Goal: Task Accomplishment & Management: Manage account settings

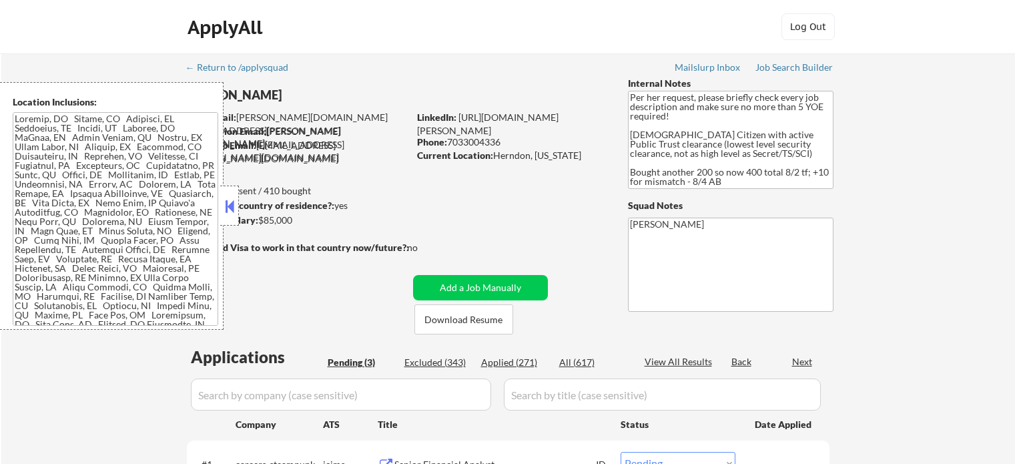
select select ""pending""
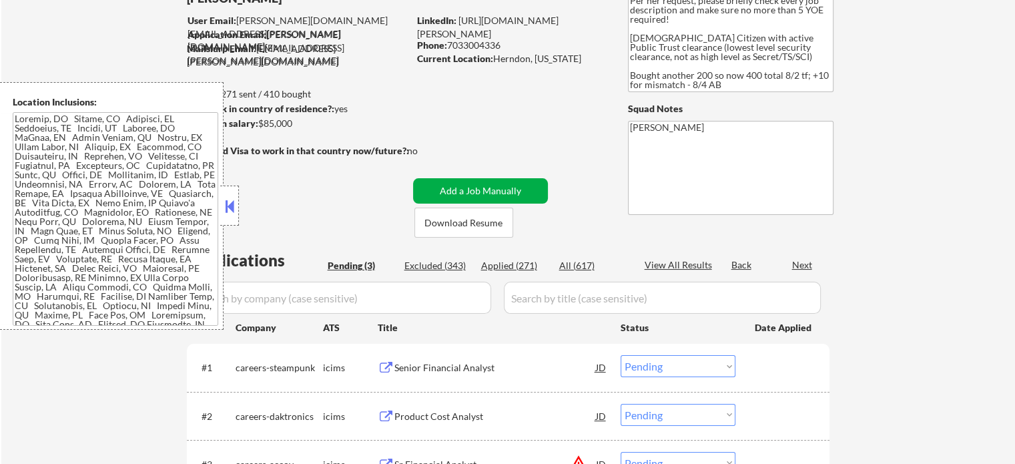
scroll to position [133, 0]
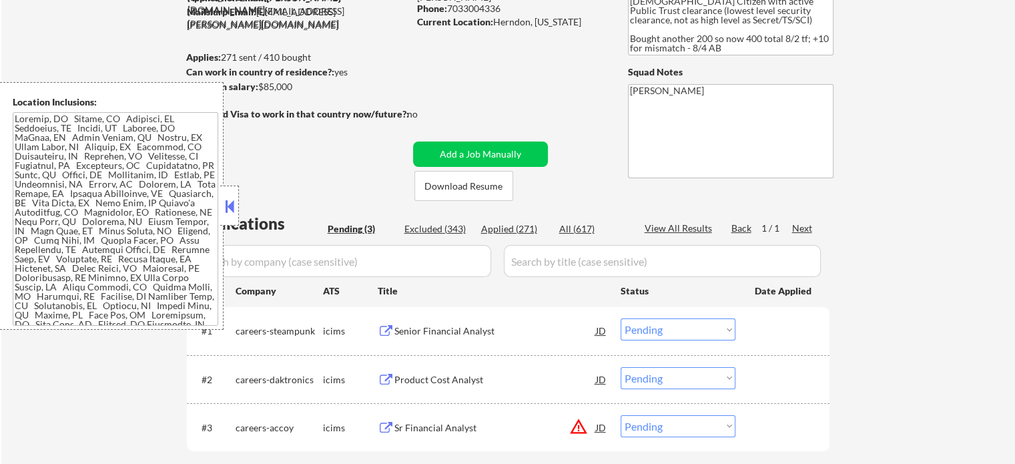
click at [229, 205] on button at bounding box center [229, 206] width 15 height 20
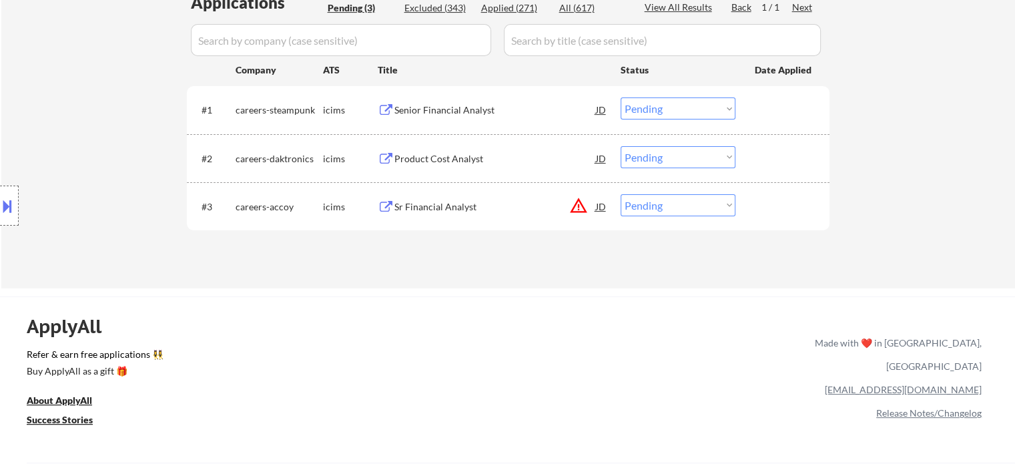
scroll to position [400, 0]
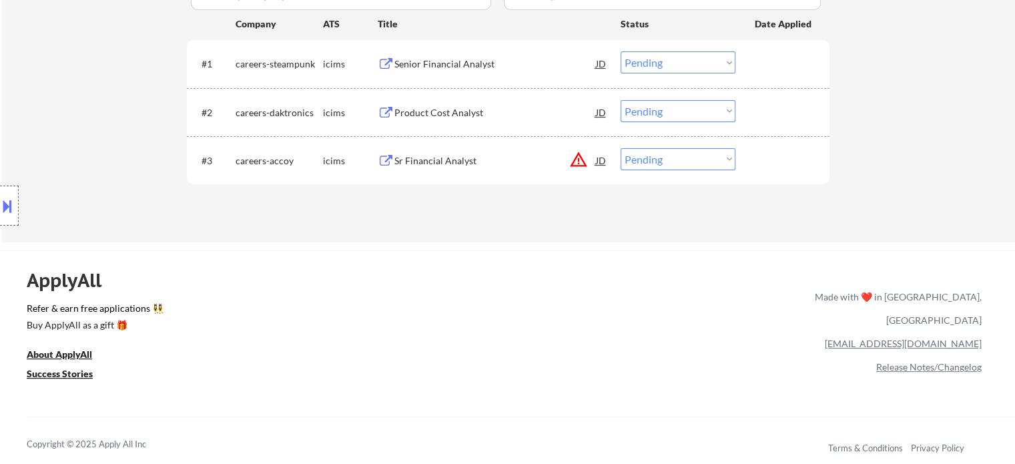
click at [553, 244] on div "← Return to /applysquad Mailslurp Inbox Job Search Builder [PERSON_NAME] User E…" at bounding box center [507, 263] width 1015 height 1327
drag, startPoint x: 430, startPoint y: 60, endPoint x: 428, endPoint y: 69, distance: 8.8
click at [429, 60] on div "Senior Financial Analyst" at bounding box center [495, 63] width 202 height 13
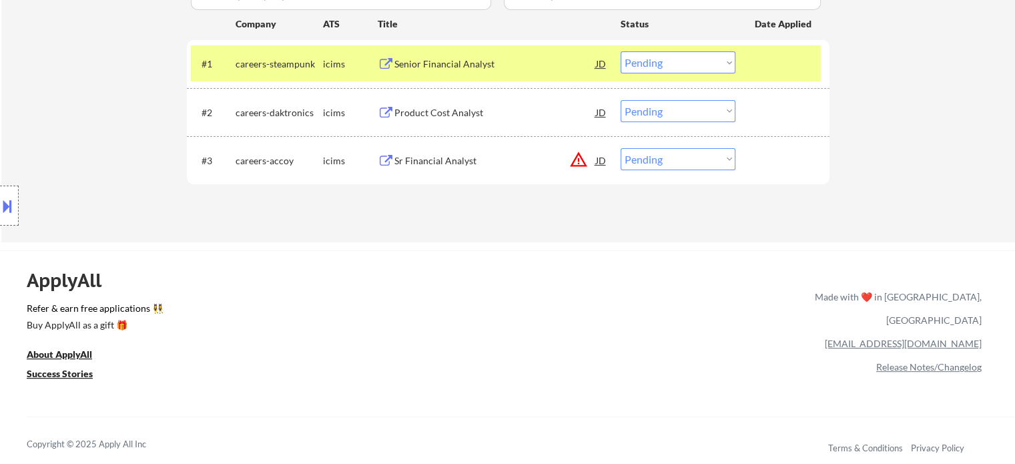
click at [446, 109] on div "Product Cost Analyst" at bounding box center [495, 112] width 202 height 13
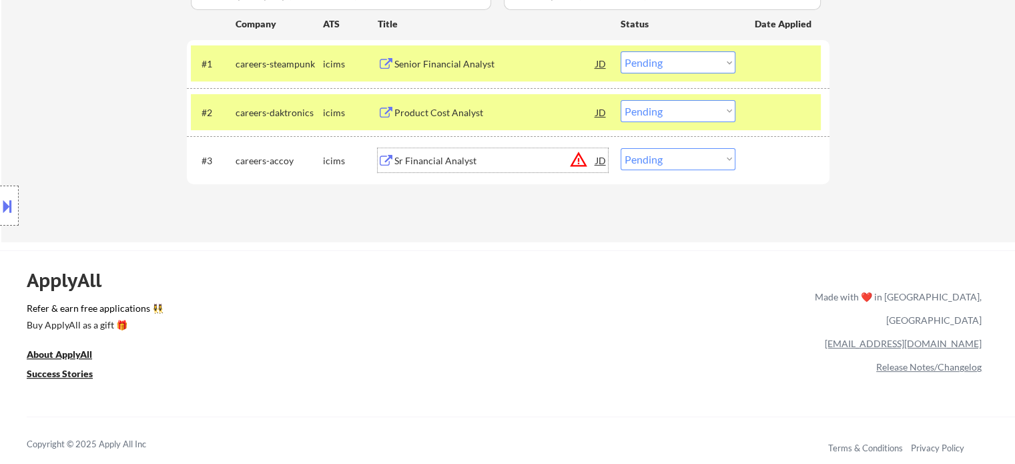
click at [438, 158] on div "Sr Financial Analyst" at bounding box center [495, 160] width 202 height 13
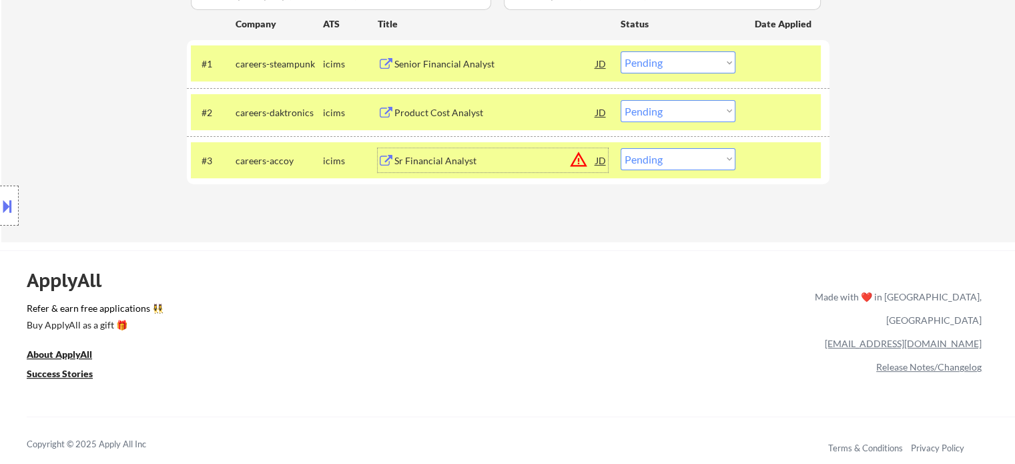
click at [686, 63] on select "Choose an option... Pending Applied Excluded (Questions) Excluded (Expired) Exc…" at bounding box center [678, 62] width 115 height 22
click at [621, 51] on select "Choose an option... Pending Applied Excluded (Questions) Excluded (Expired) Exc…" at bounding box center [678, 62] width 115 height 22
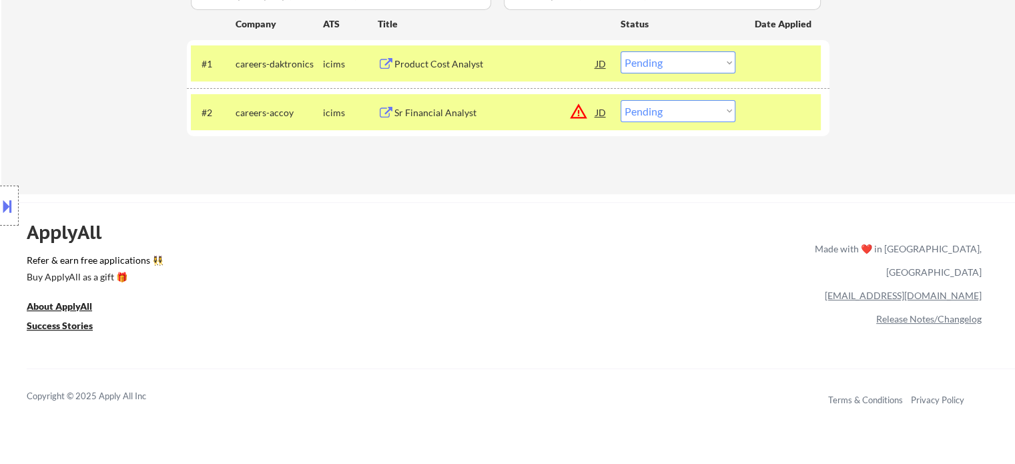
click at [659, 68] on select "Choose an option... Pending Applied Excluded (Questions) Excluded (Expired) Exc…" at bounding box center [678, 62] width 115 height 22
click at [621, 51] on select "Choose an option... Pending Applied Excluded (Questions) Excluded (Expired) Exc…" at bounding box center [678, 62] width 115 height 22
click at [689, 114] on select "Choose an option... Pending Applied Excluded (Questions) Excluded (Expired) Exc…" at bounding box center [678, 111] width 115 height 22
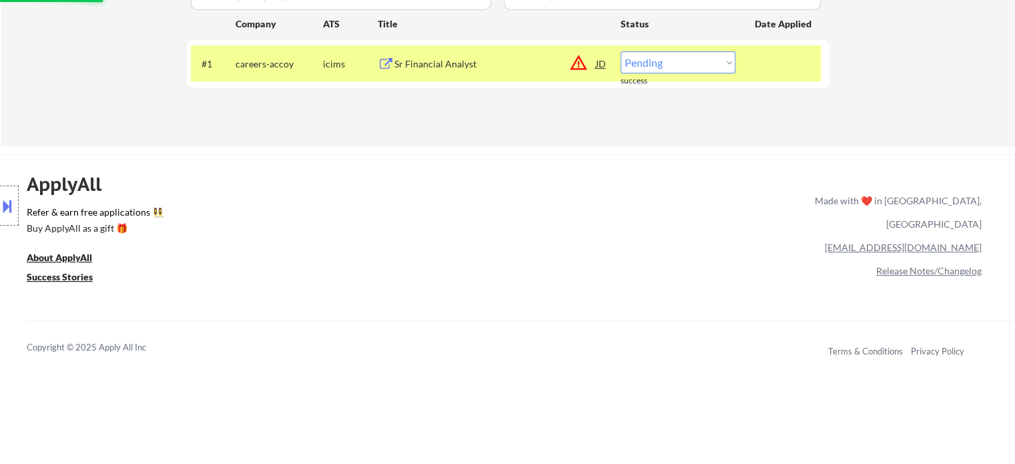
click at [700, 66] on select "Choose an option... Pending Applied Excluded (Questions) Excluded (Expired) Exc…" at bounding box center [678, 62] width 115 height 22
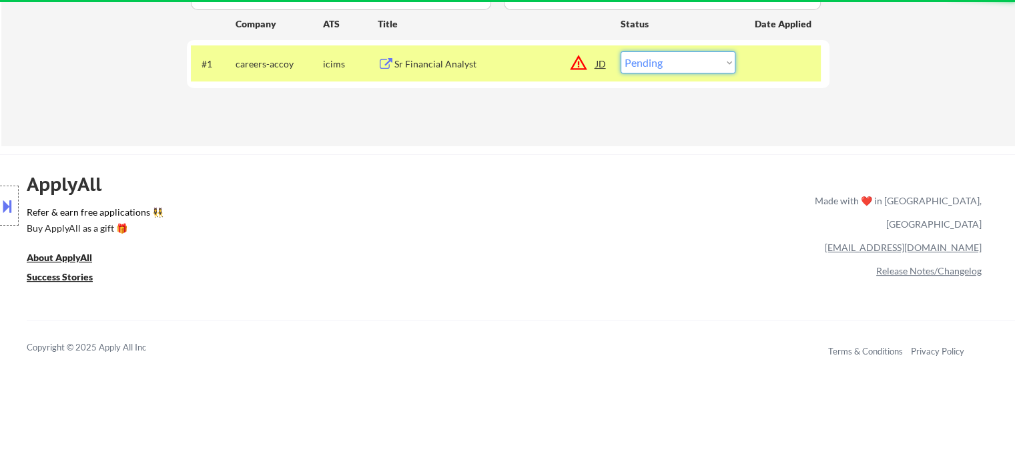
select select ""excluded__location_""
click at [621, 51] on select "Choose an option... Pending Applied Excluded (Questions) Excluded (Expired) Exc…" at bounding box center [678, 62] width 115 height 22
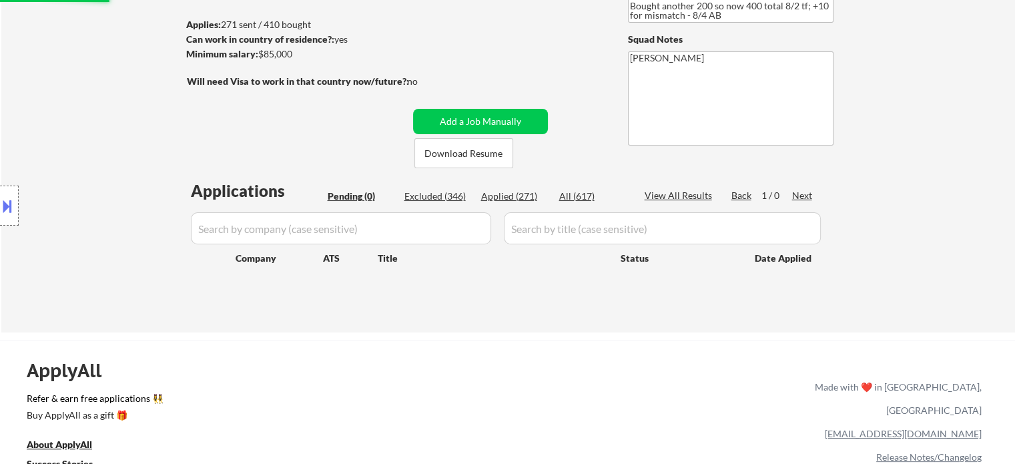
scroll to position [67, 0]
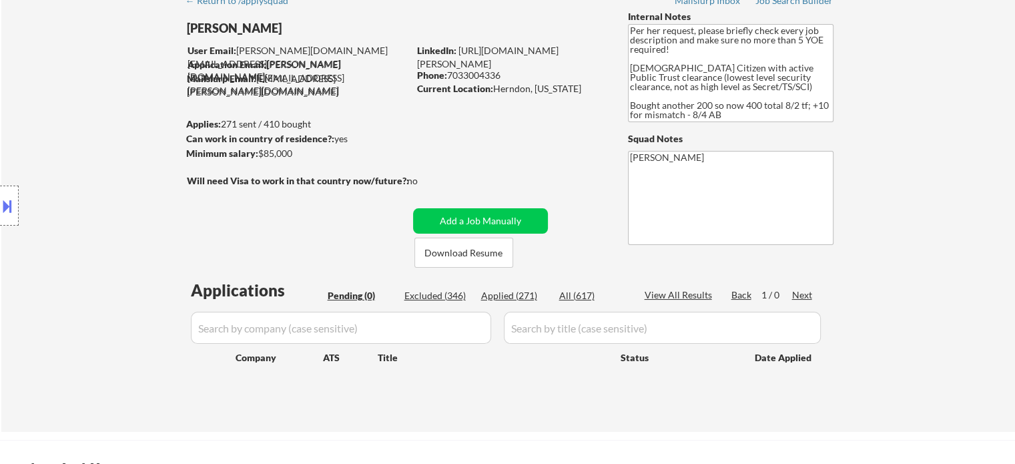
click at [71, 103] on div "Location Inclusions:" at bounding box center [119, 206] width 239 height 248
